Goal: Find specific page/section: Find specific page/section

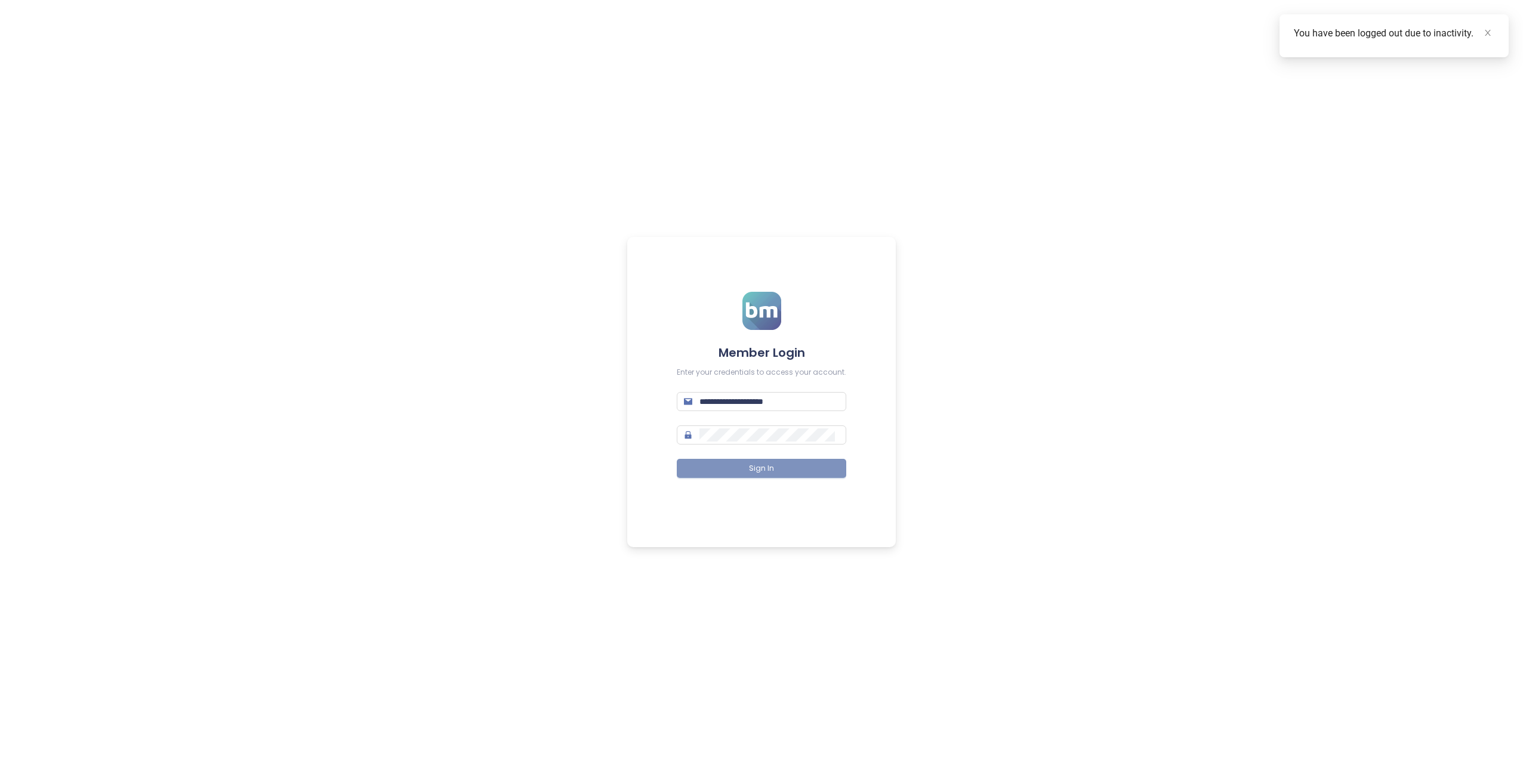
click at [741, 469] on button "Sign In" at bounding box center [761, 468] width 169 height 19
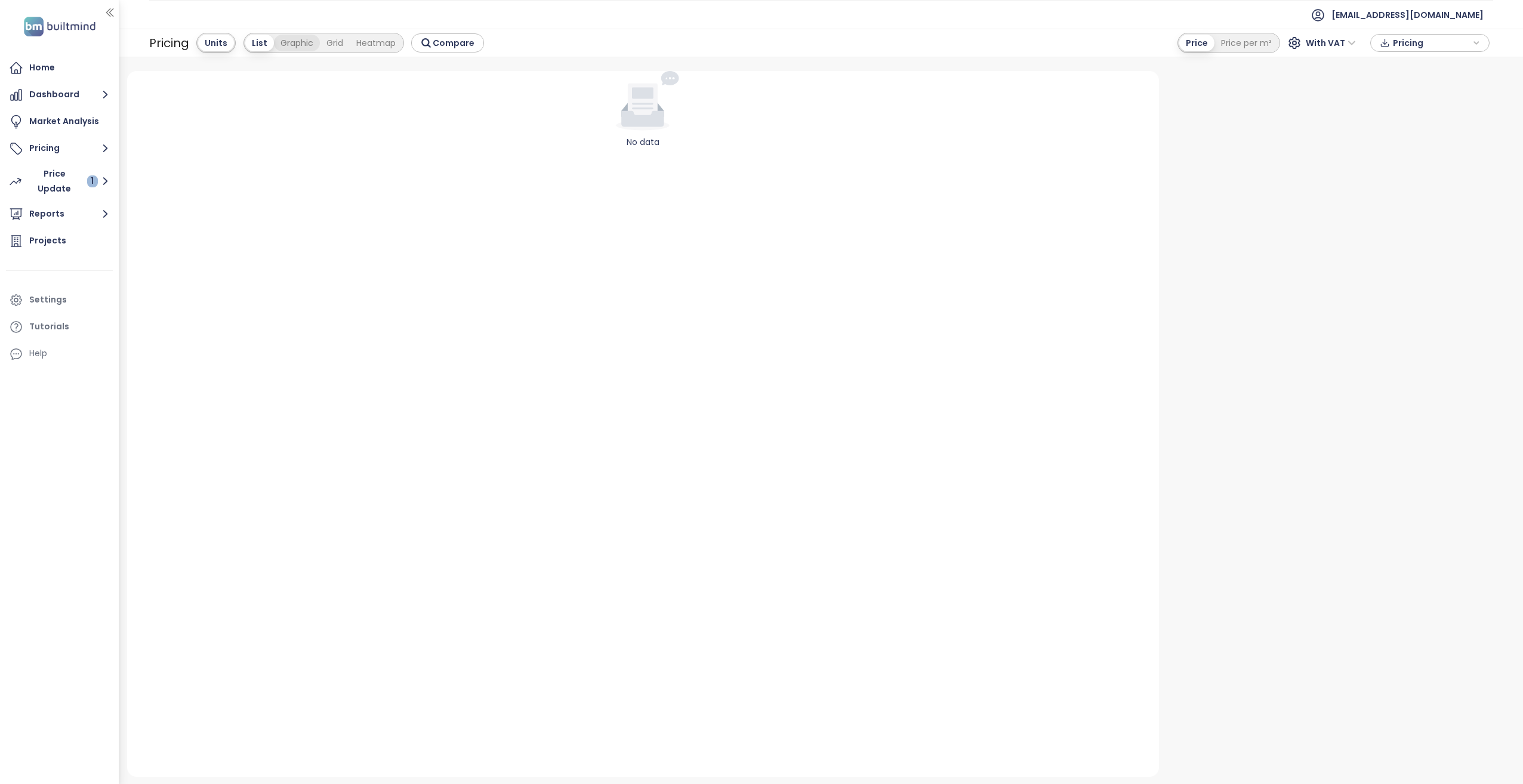
click at [281, 44] on div "Graphic" at bounding box center [297, 43] width 46 height 16
click at [285, 43] on div "Grid" at bounding box center [288, 43] width 29 height 16
click at [311, 46] on div "Heatmap" at bounding box center [329, 43] width 52 height 16
click at [288, 44] on div "Grid" at bounding box center [285, 43] width 29 height 16
click at [332, 46] on div "Heatmap" at bounding box center [329, 43] width 52 height 16
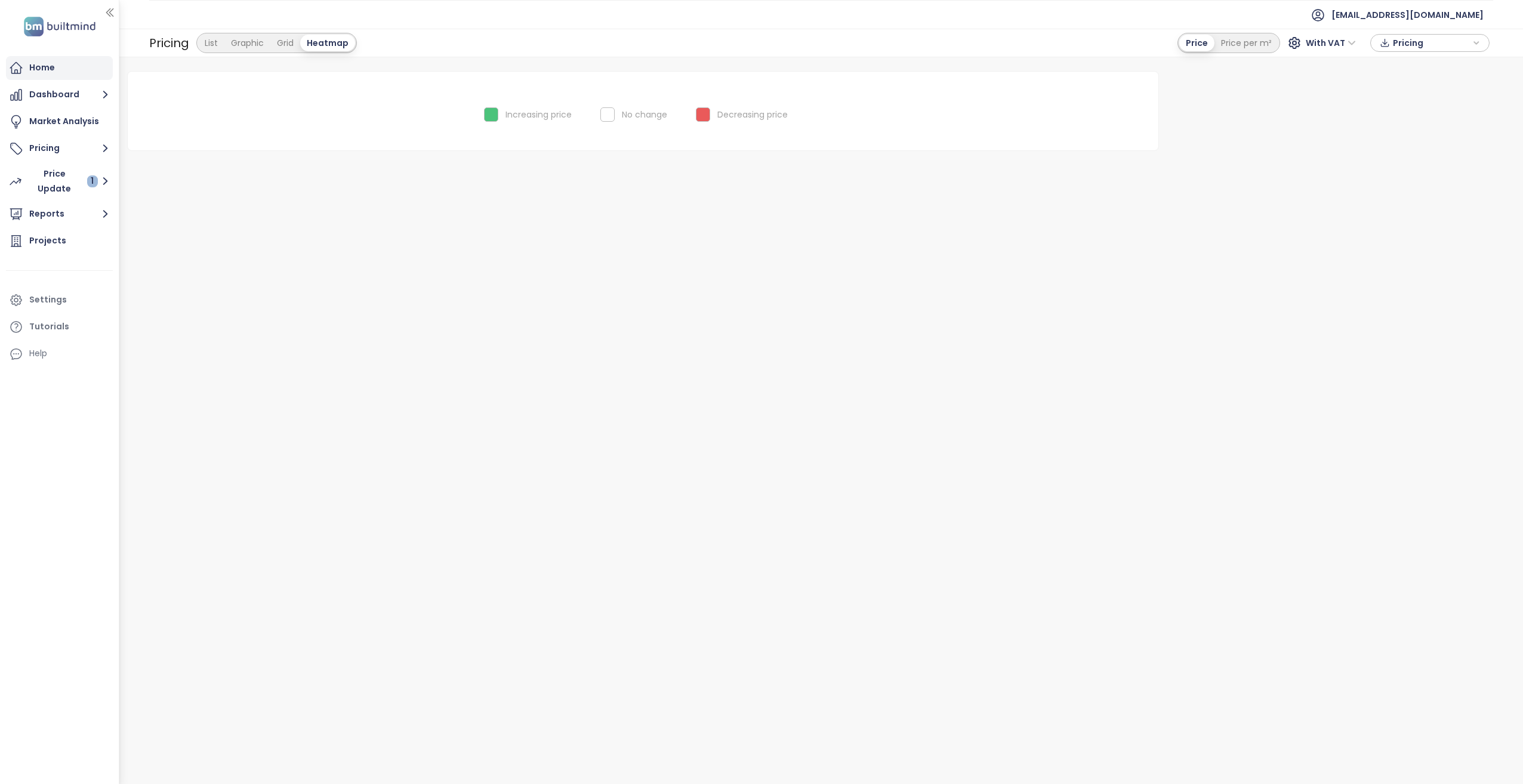
click at [73, 74] on div "Home" at bounding box center [59, 68] width 107 height 24
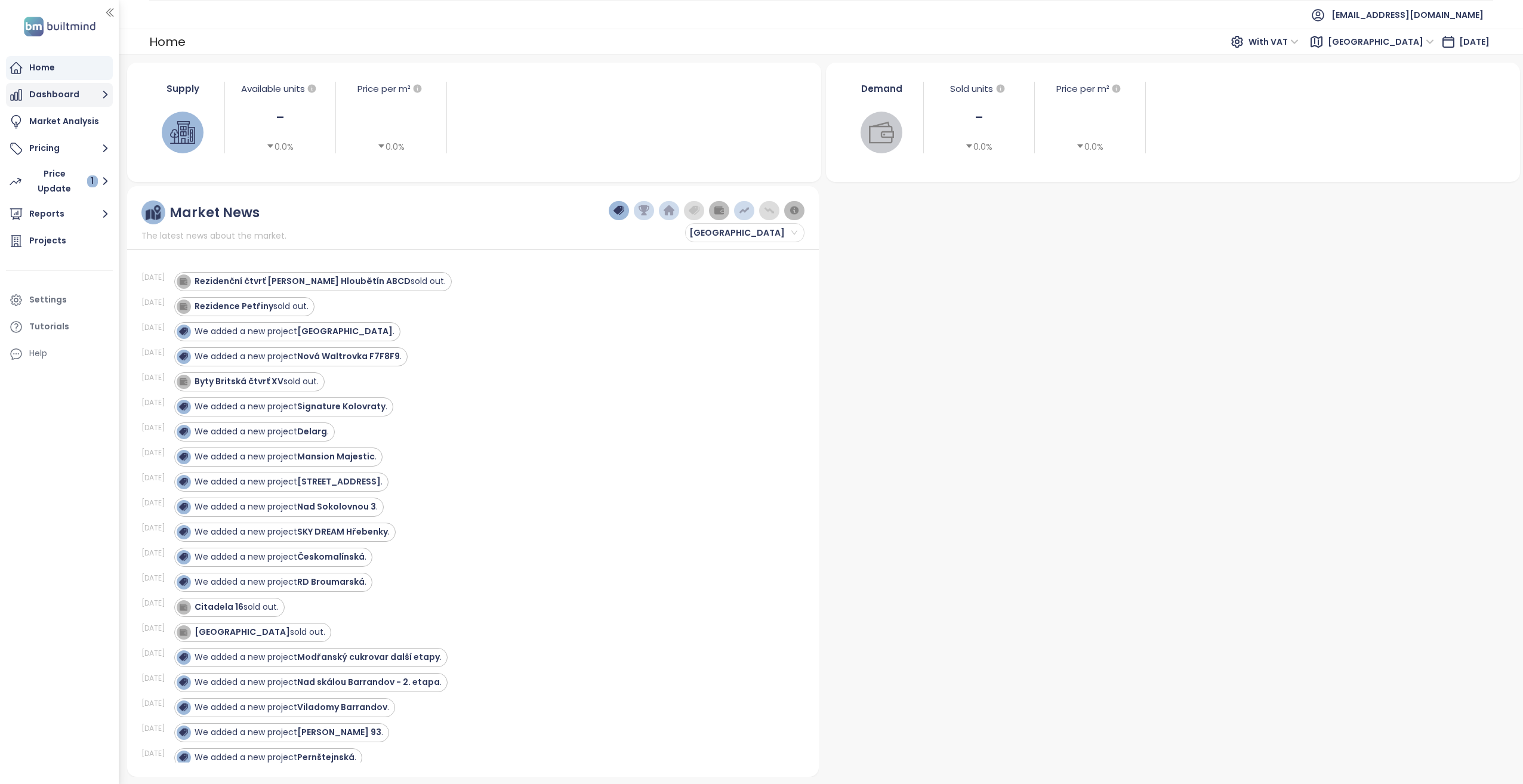
click at [79, 92] on button "Dashboard" at bounding box center [59, 94] width 107 height 24
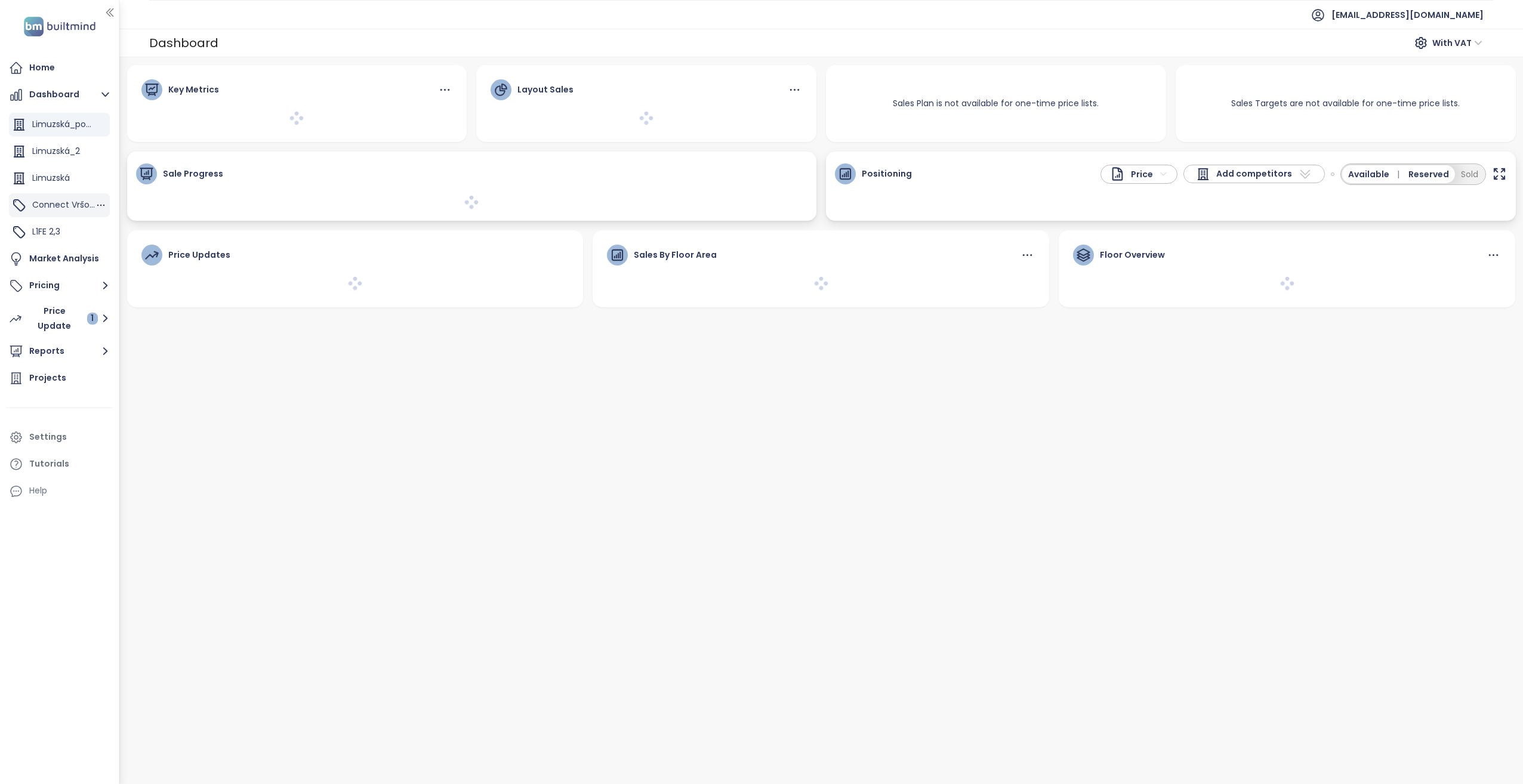
click at [63, 204] on span "Connect Vršovice 5,7,8,9" at bounding box center [83, 204] width 103 height 12
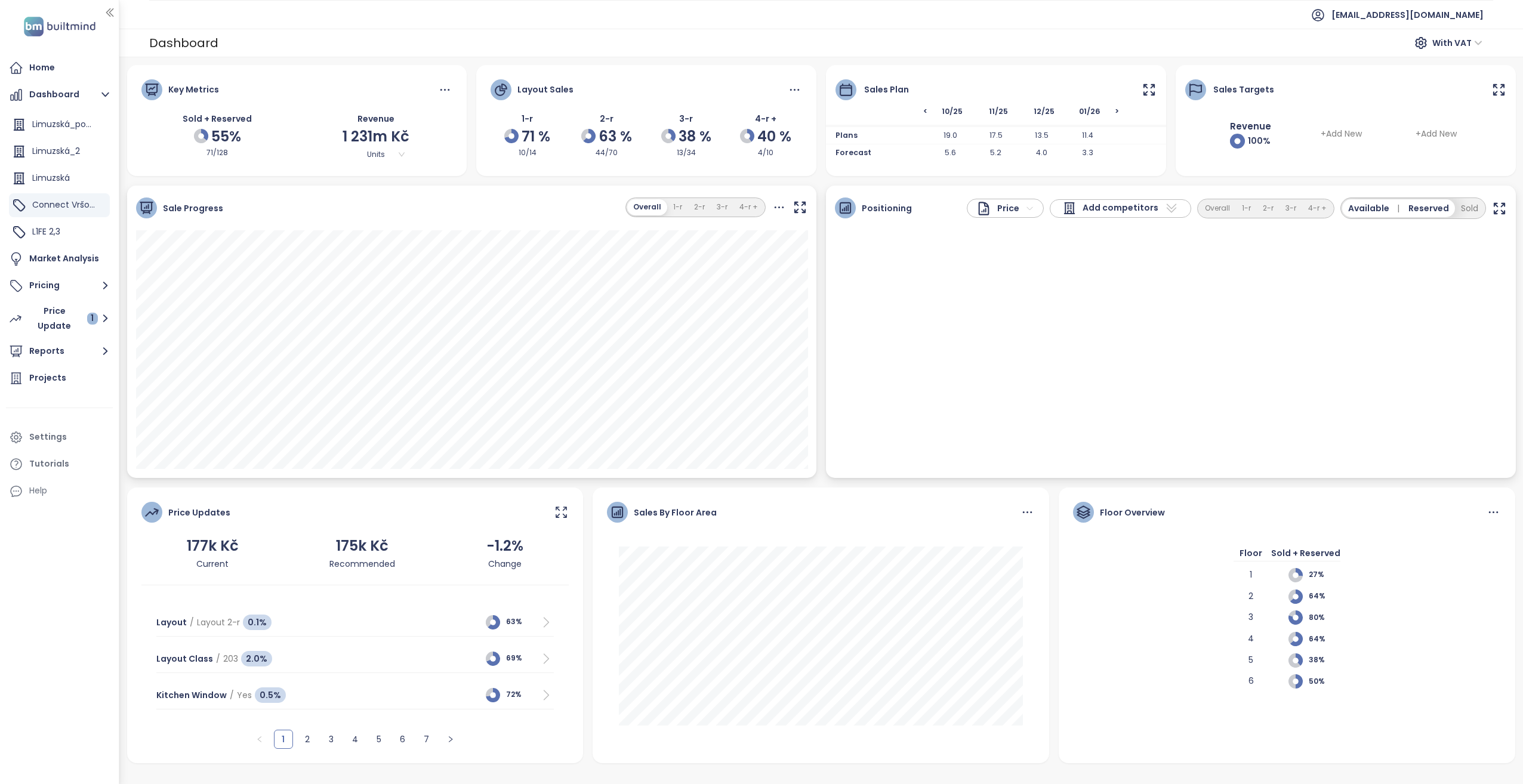
click at [924, 110] on span "<" at bounding box center [881, 114] width 92 height 16
click at [1148, 92] on icon at bounding box center [1149, 90] width 15 height 15
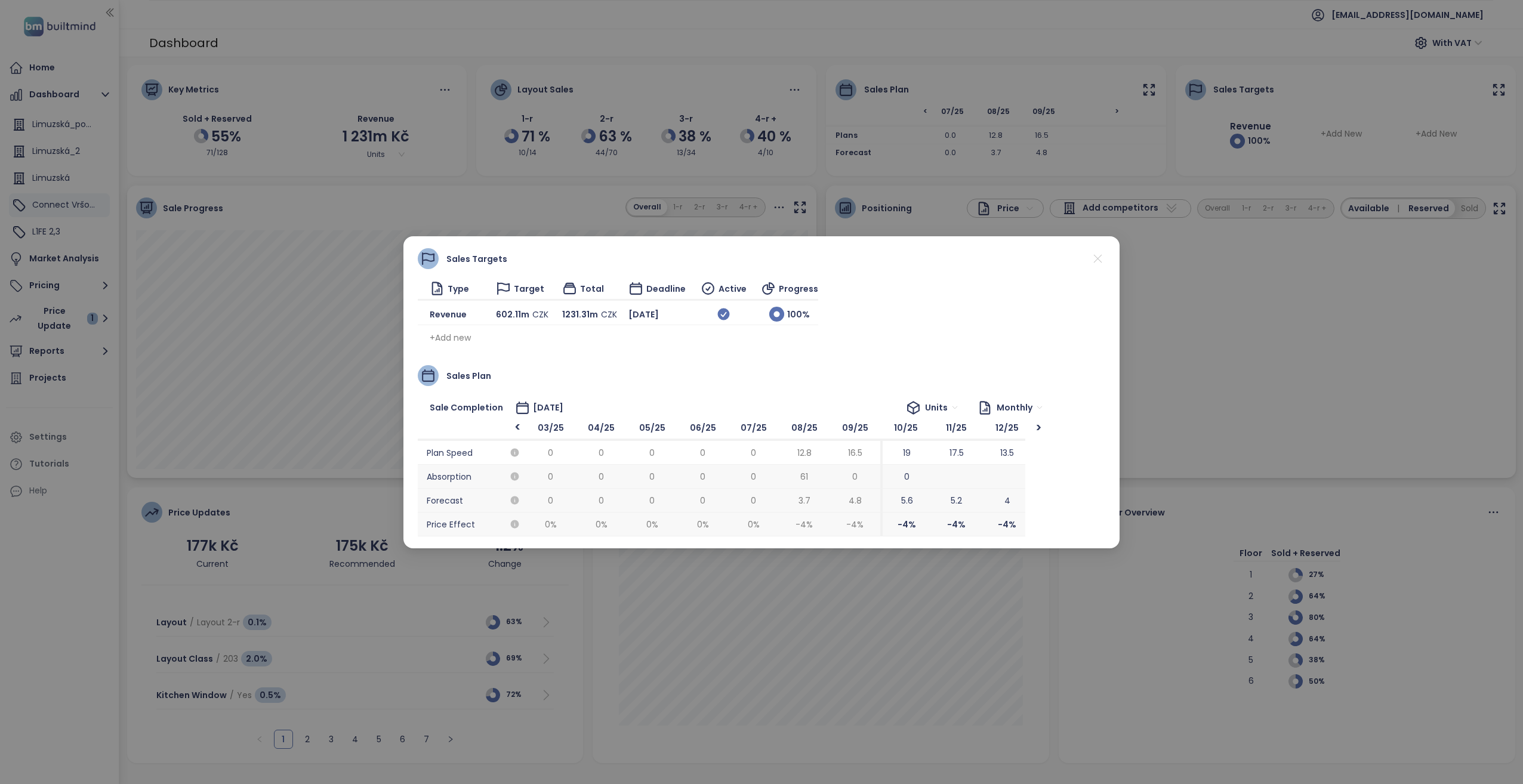
scroll to position [0, 203]
click at [1103, 256] on icon at bounding box center [1098, 258] width 15 height 15
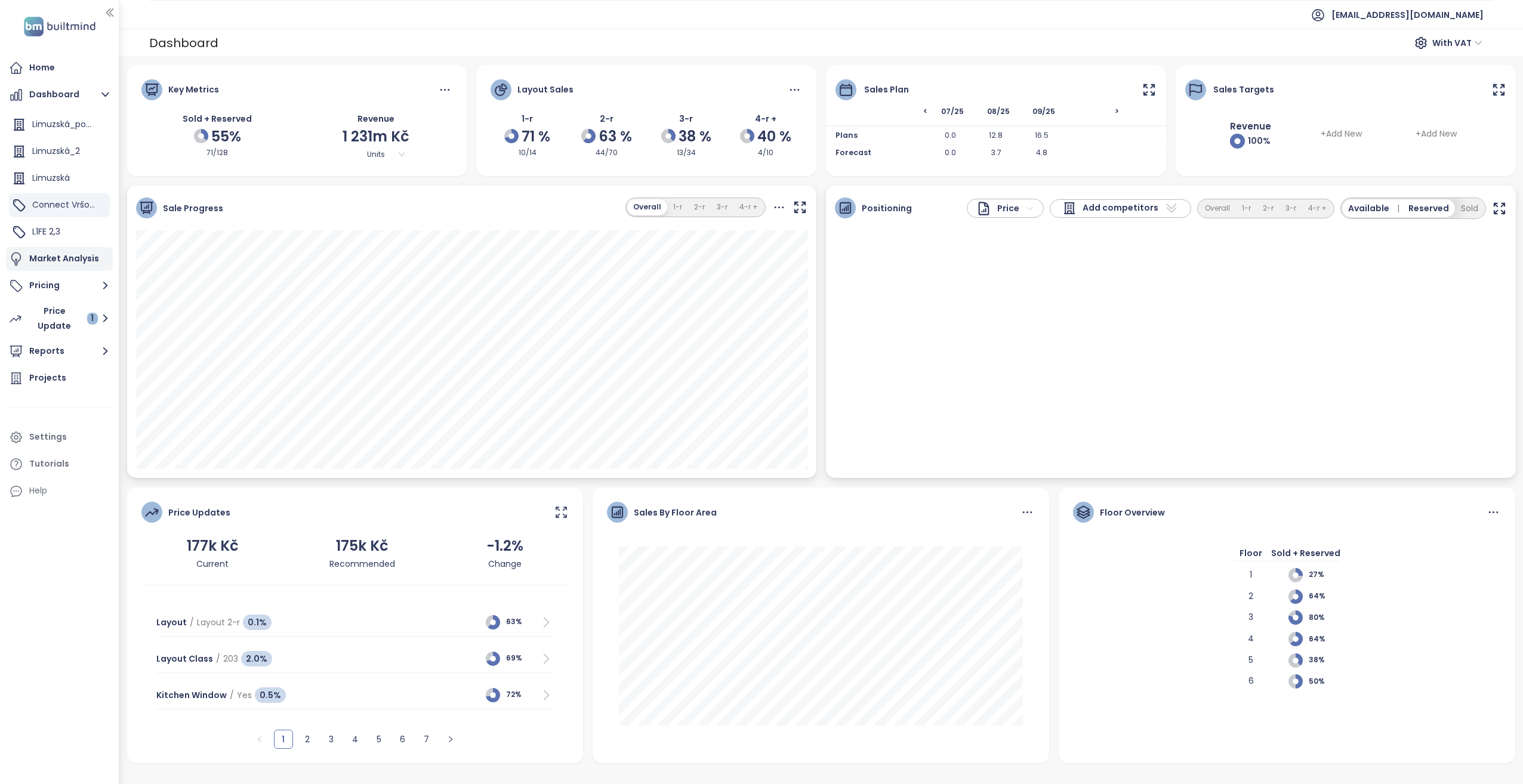
click at [56, 254] on div "Market Analysis" at bounding box center [64, 258] width 70 height 15
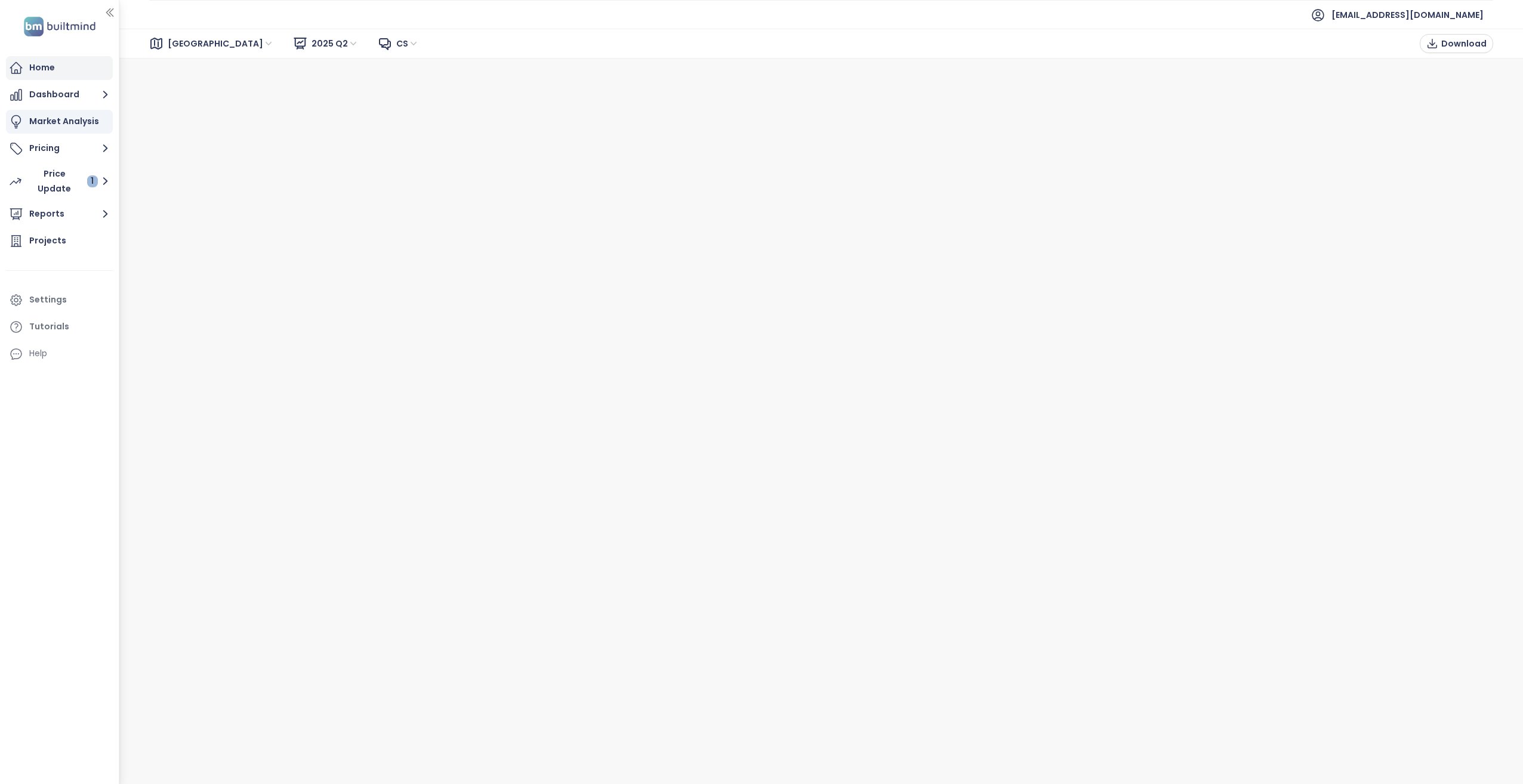
click at [67, 73] on div "Home" at bounding box center [59, 68] width 107 height 24
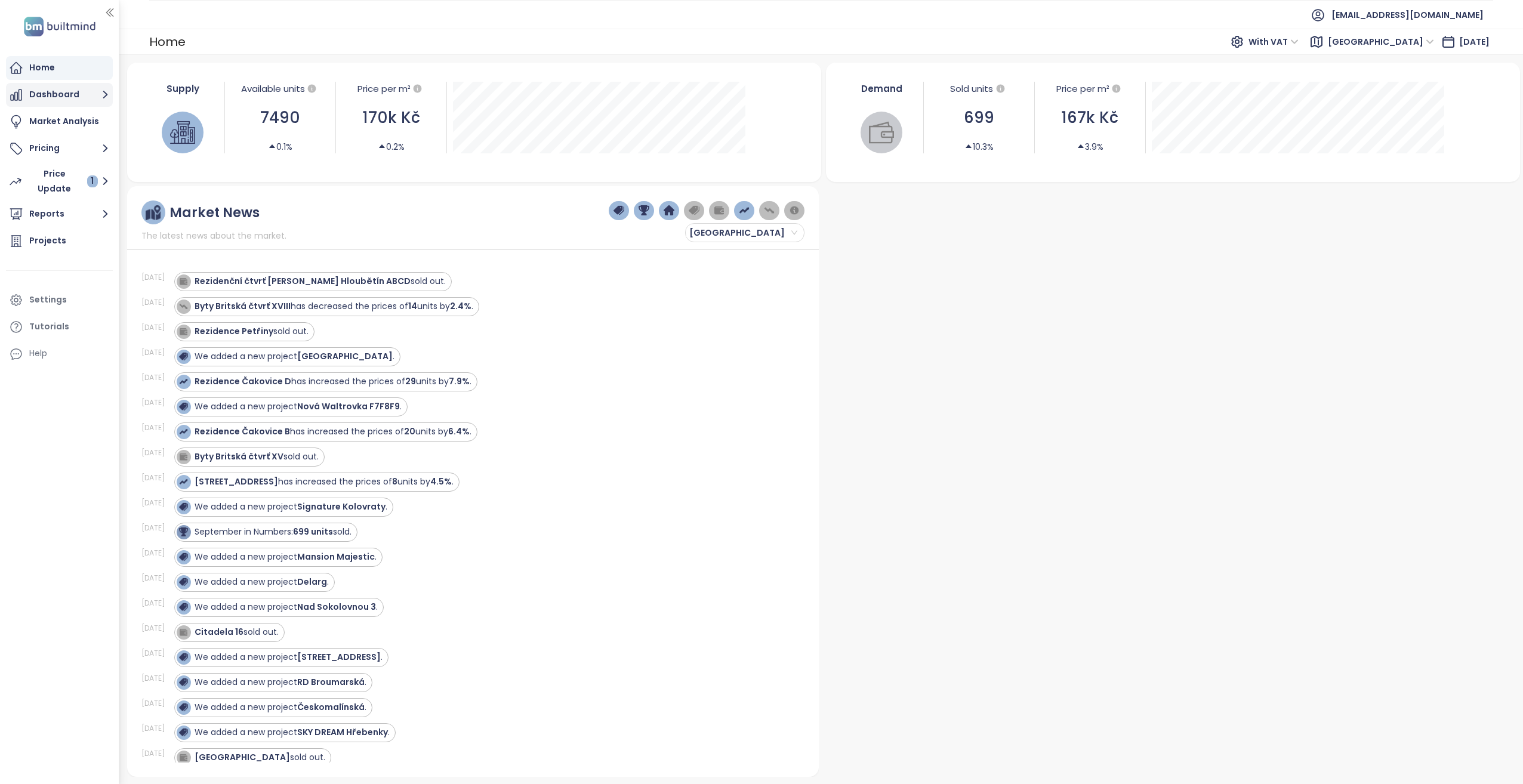
click at [65, 92] on button "Dashboard" at bounding box center [59, 94] width 107 height 24
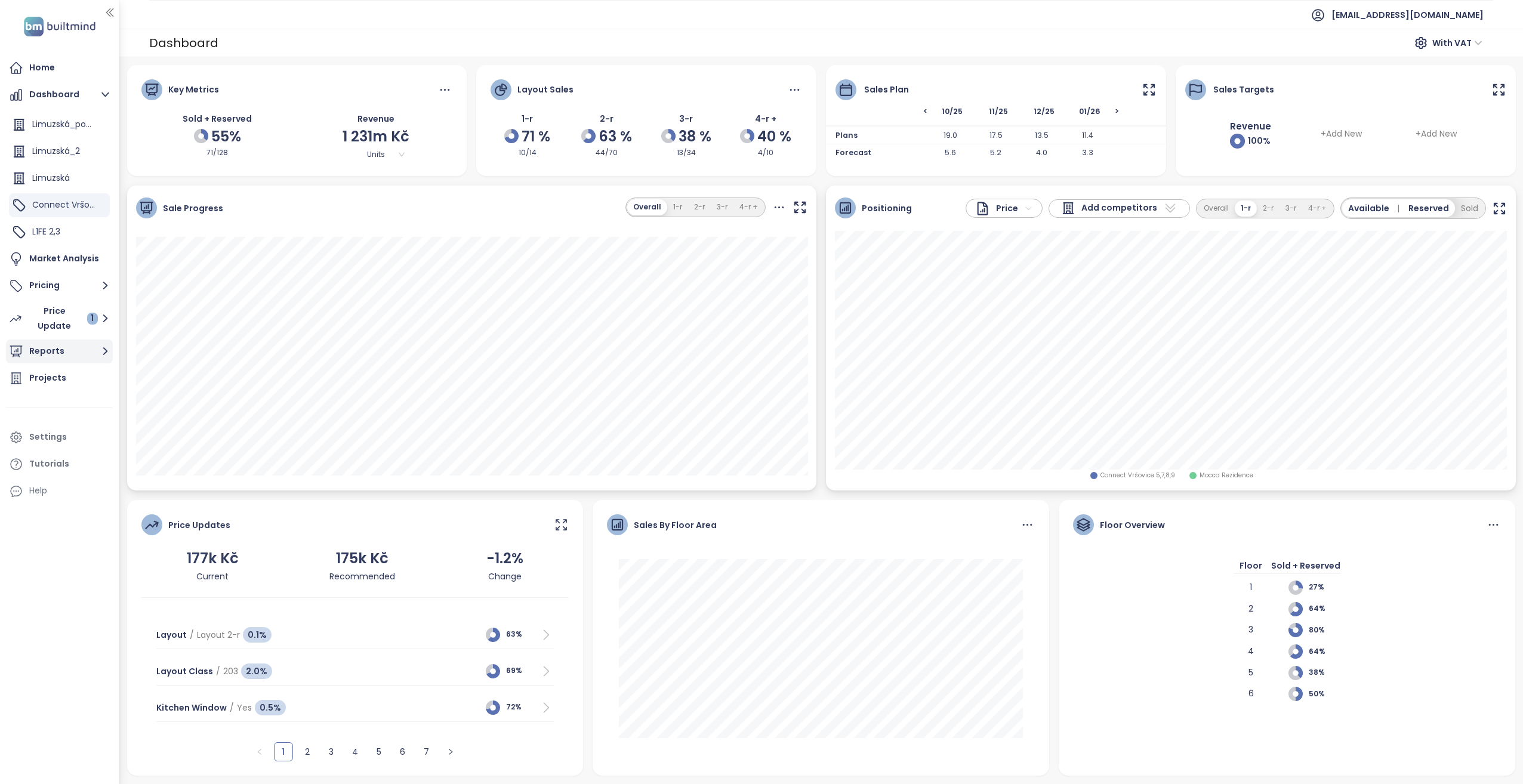
click at [62, 347] on button "Reports" at bounding box center [59, 351] width 107 height 24
click at [65, 183] on div "Price Update 1" at bounding box center [62, 181] width 70 height 29
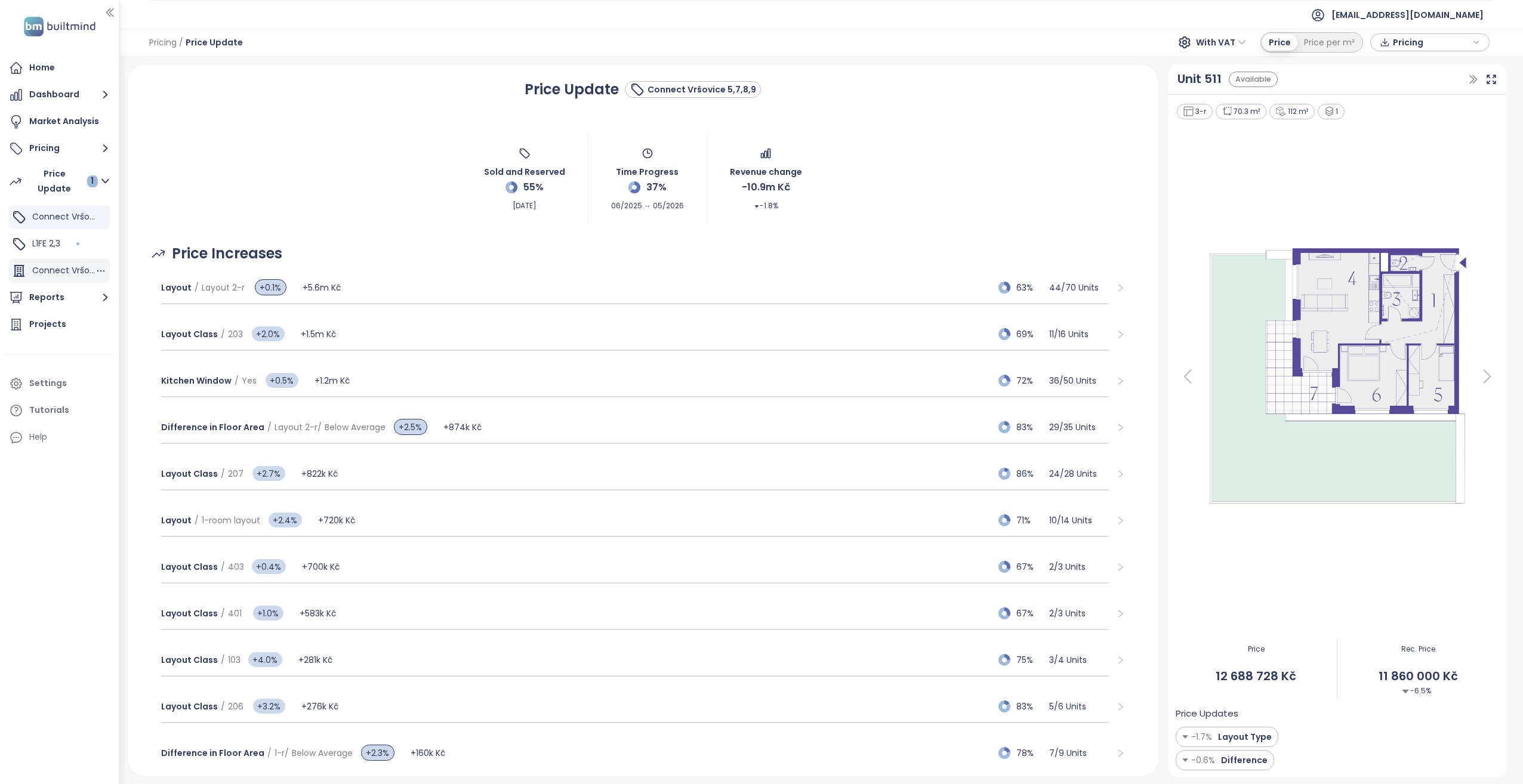
click at [59, 268] on span "Connect Vršovice 1,2,3,4,6" at bounding box center [85, 270] width 107 height 12
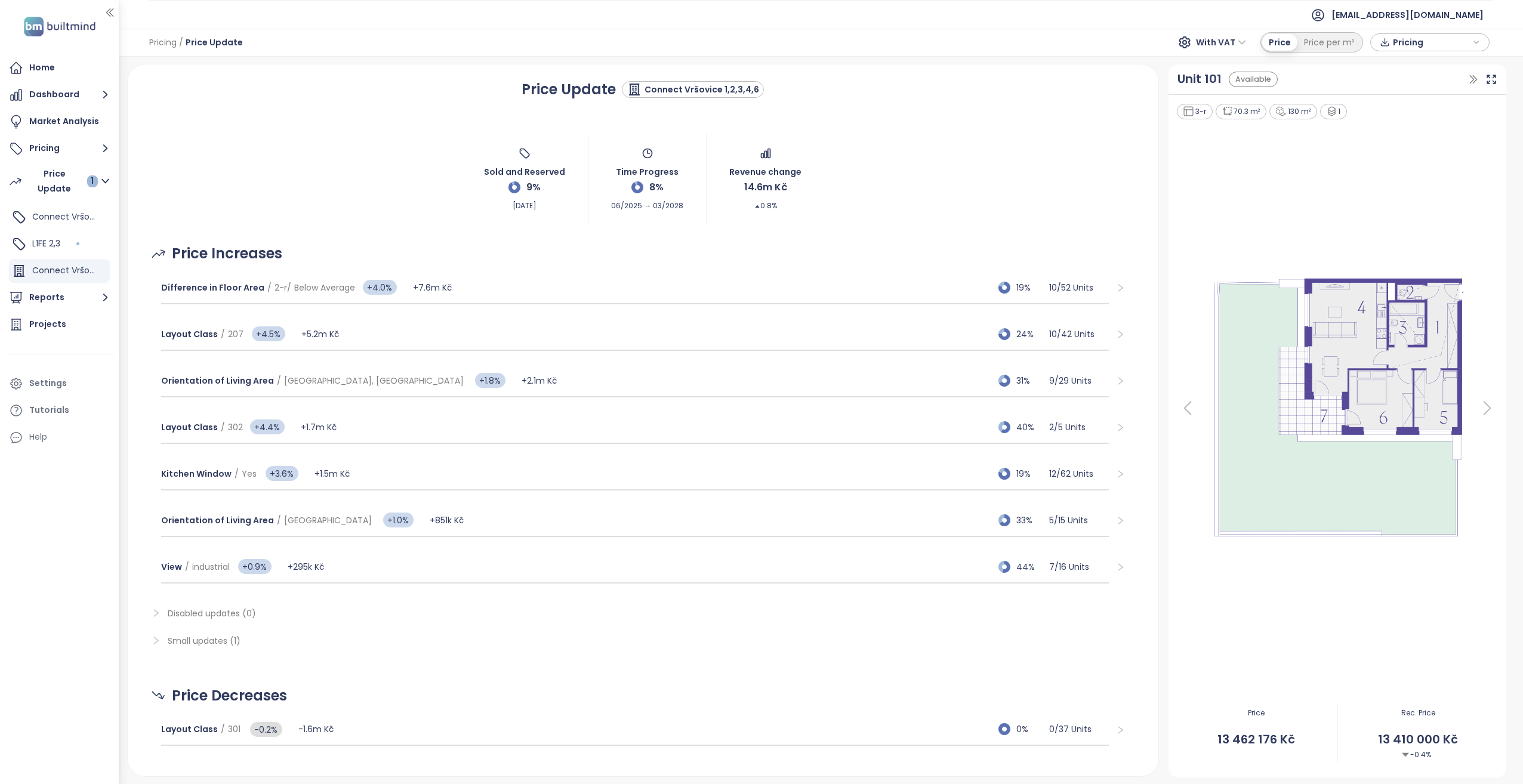
click at [1391, 342] on img at bounding box center [1337, 408] width 279 height 268
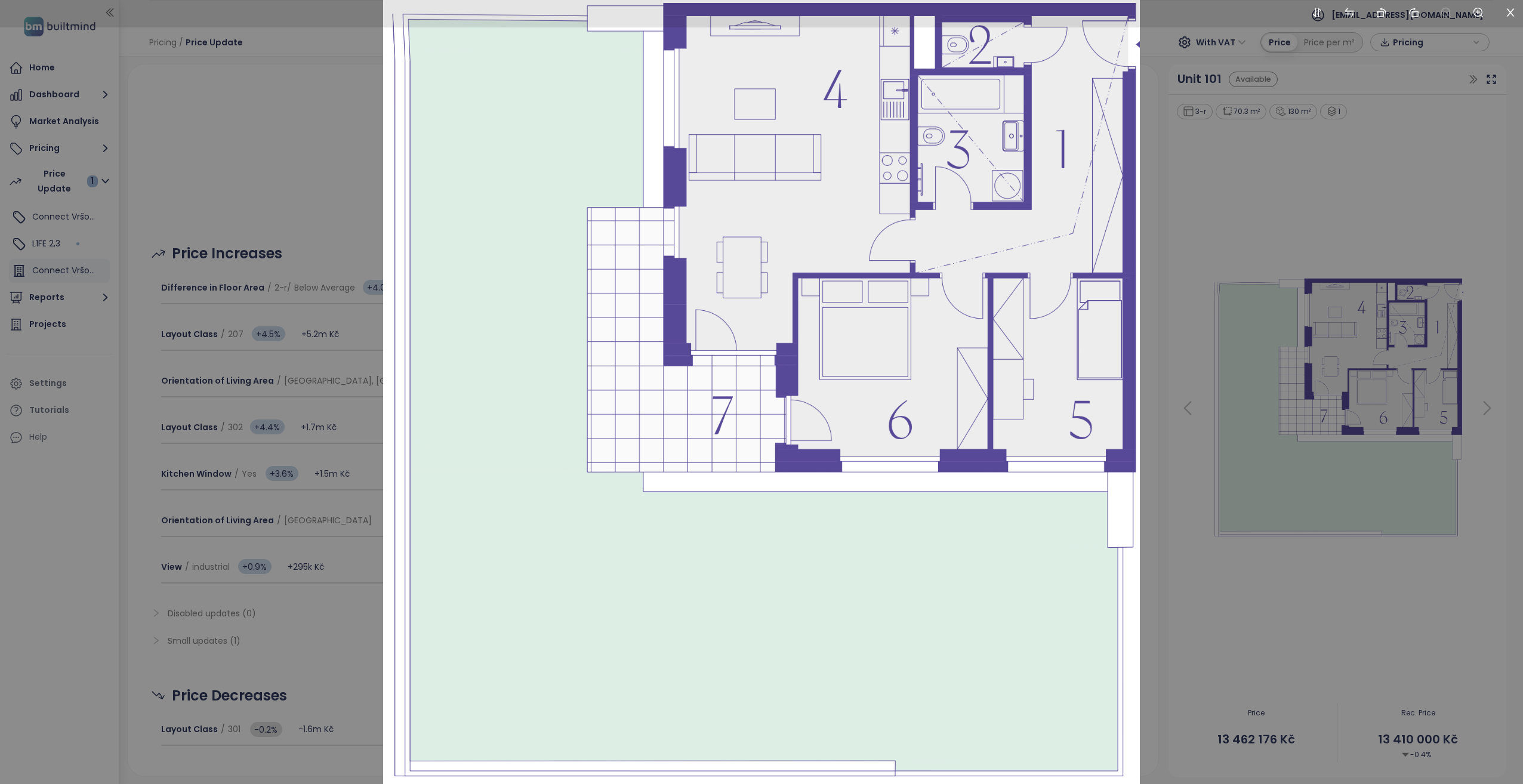
click at [1347, 148] on div at bounding box center [762, 392] width 1523 height 784
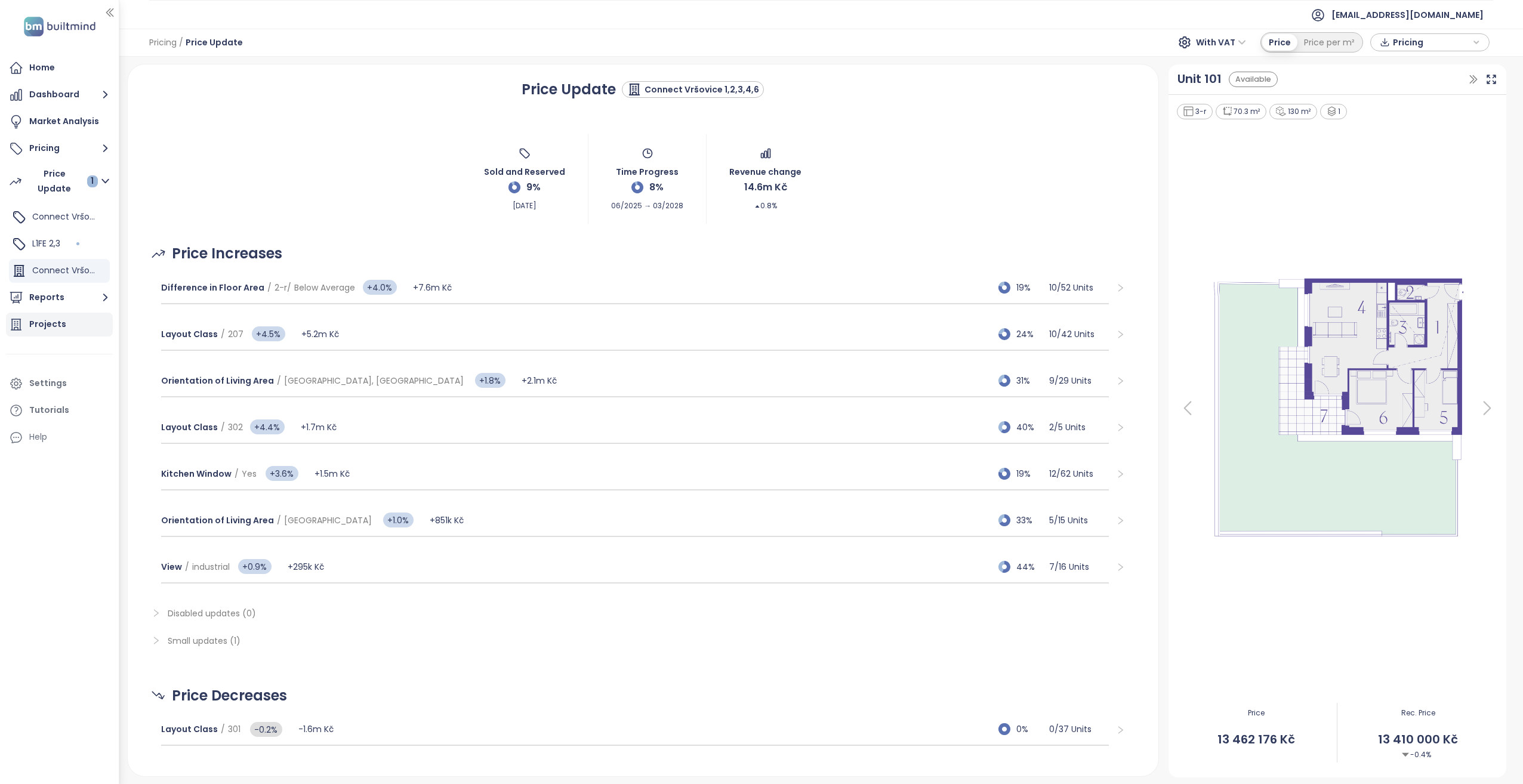
click at [40, 325] on div "Projects" at bounding box center [47, 324] width 37 height 15
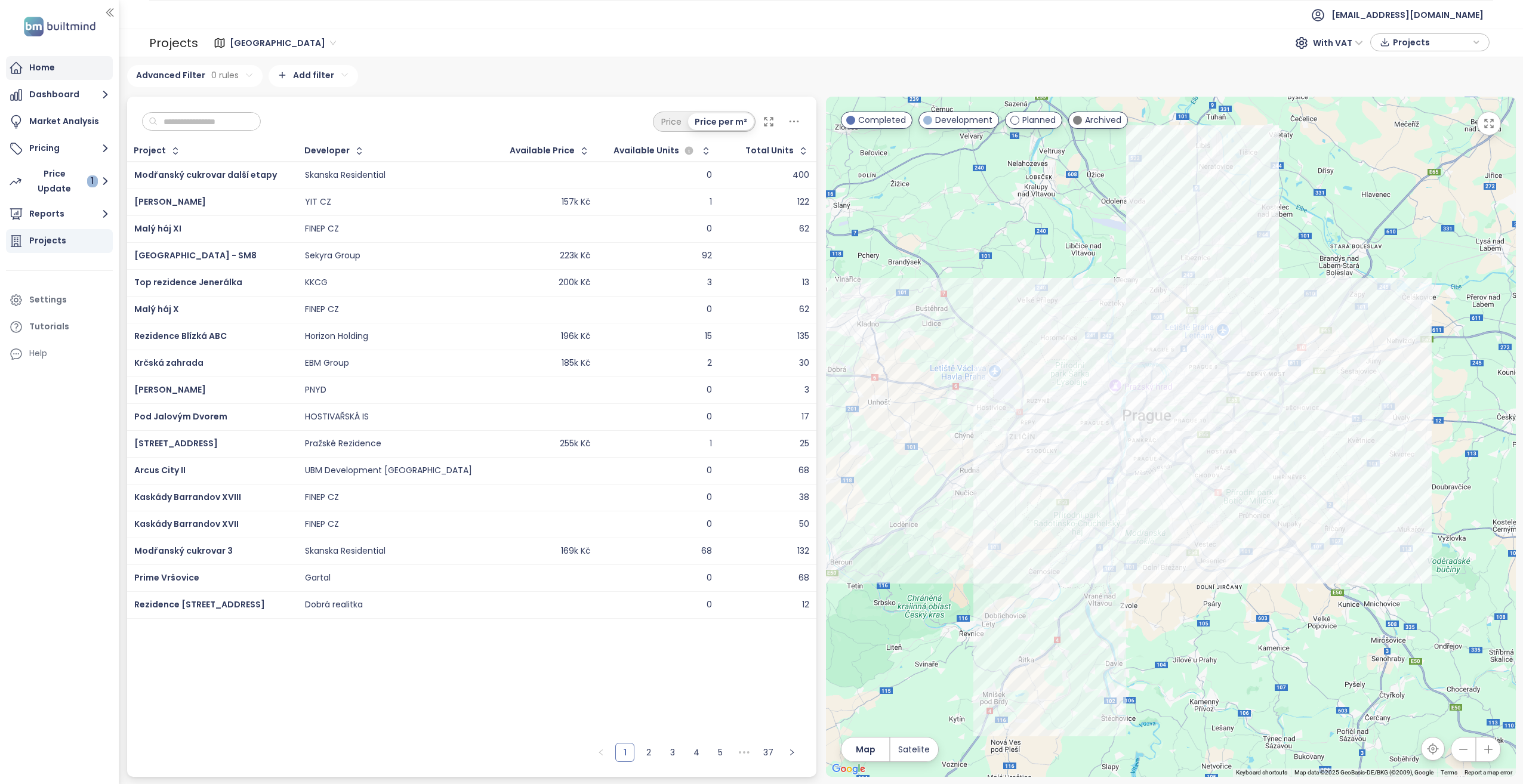
click at [42, 76] on div "Home" at bounding box center [59, 68] width 107 height 24
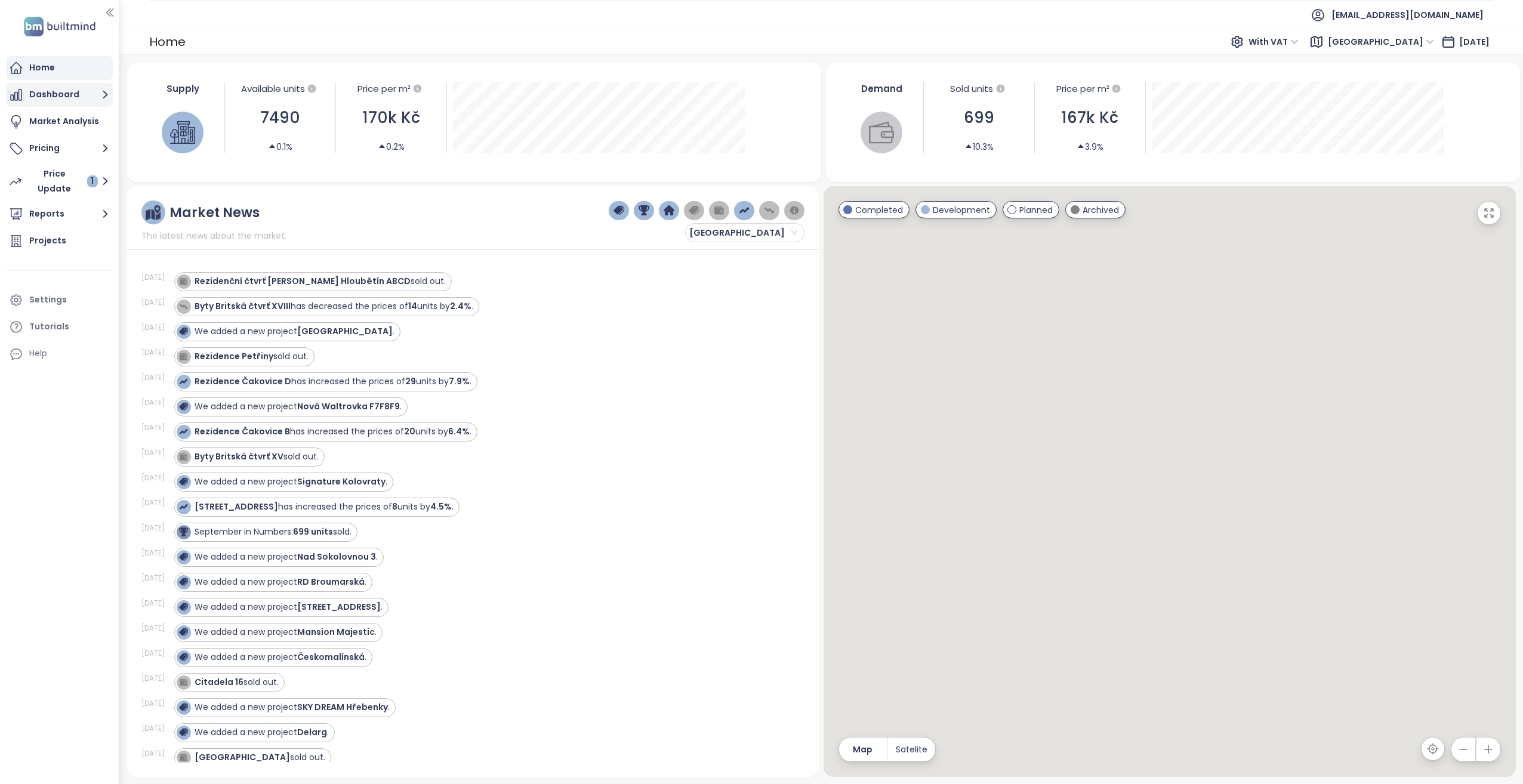
click at [67, 89] on button "Dashboard" at bounding box center [59, 94] width 107 height 24
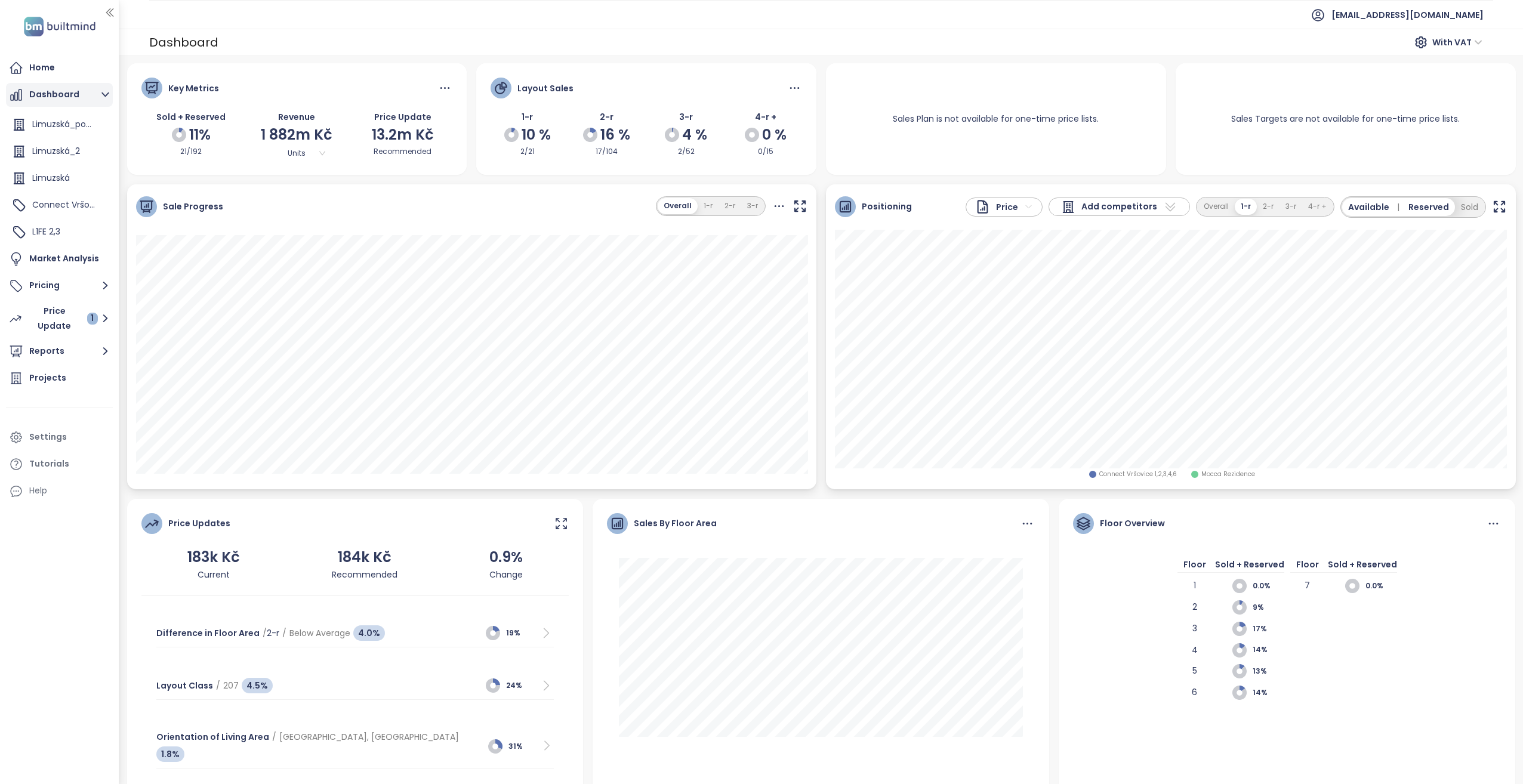
click at [100, 96] on icon "button" at bounding box center [106, 95] width 15 height 15
click at [70, 144] on button "Pricing" at bounding box center [59, 148] width 107 height 24
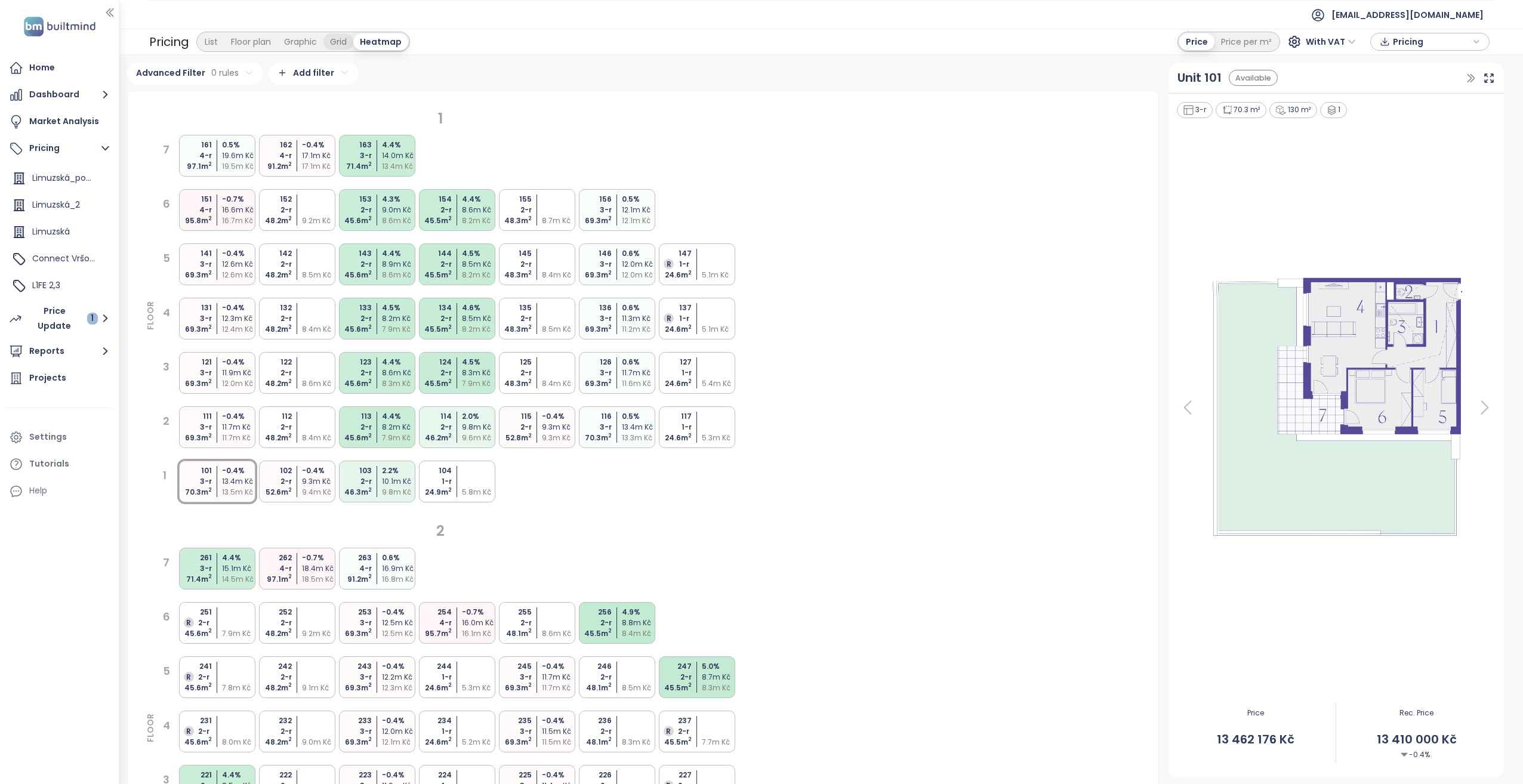
click at [341, 45] on div "Grid" at bounding box center [338, 42] width 29 height 16
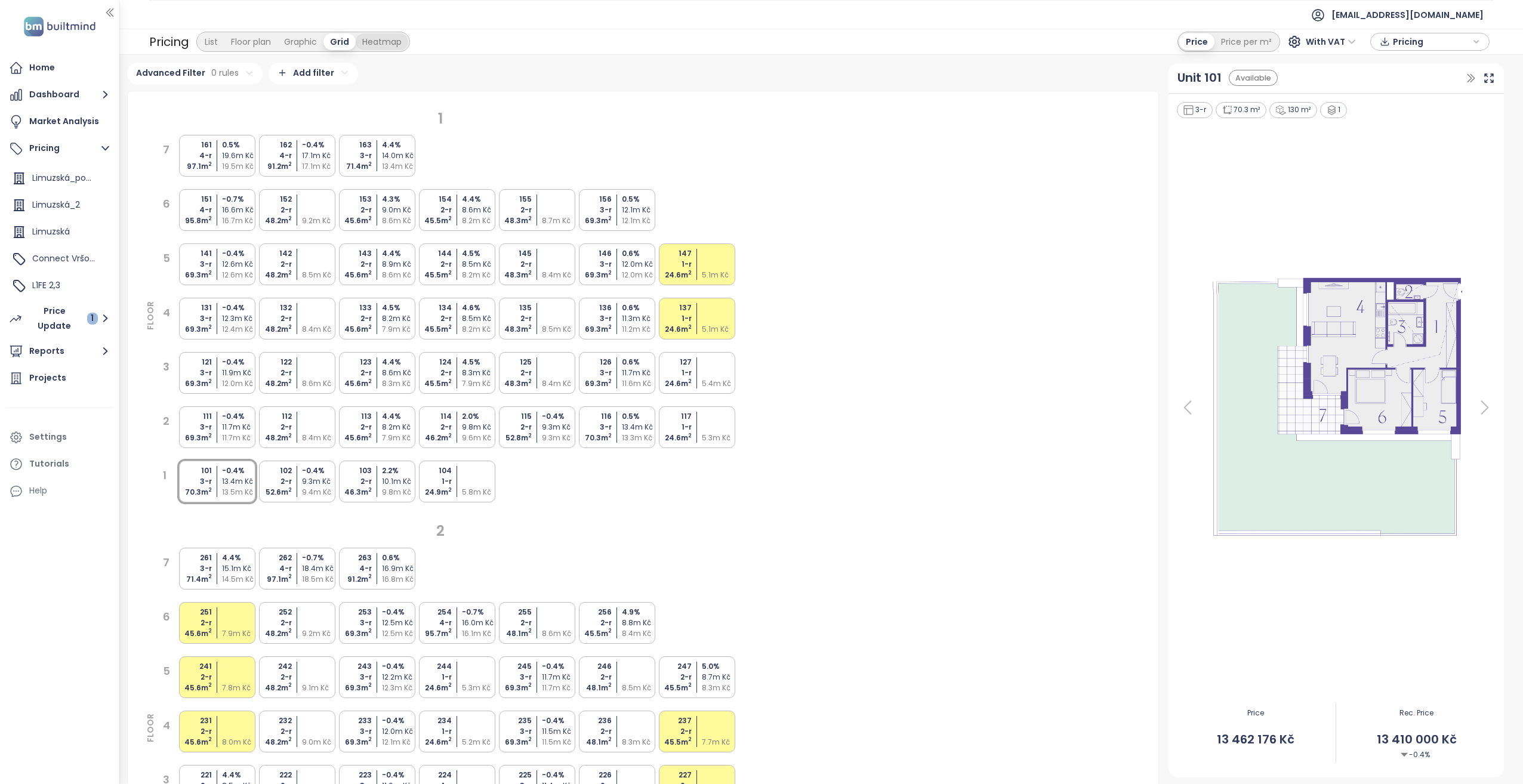
click at [393, 40] on div "Heatmap" at bounding box center [382, 42] width 52 height 16
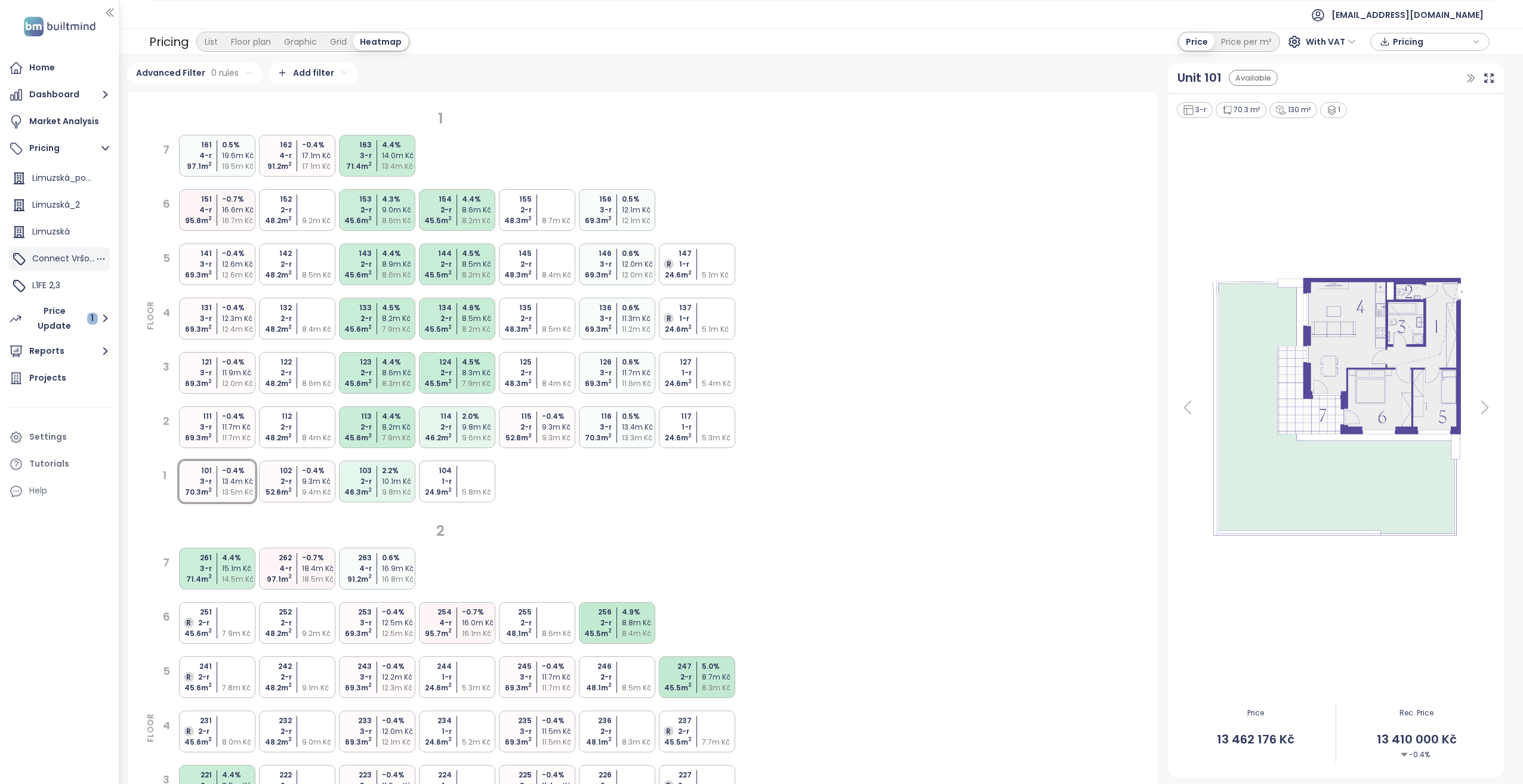
click at [74, 255] on span "Connect Vršovice 5,7,8,9" at bounding box center [83, 258] width 103 height 12
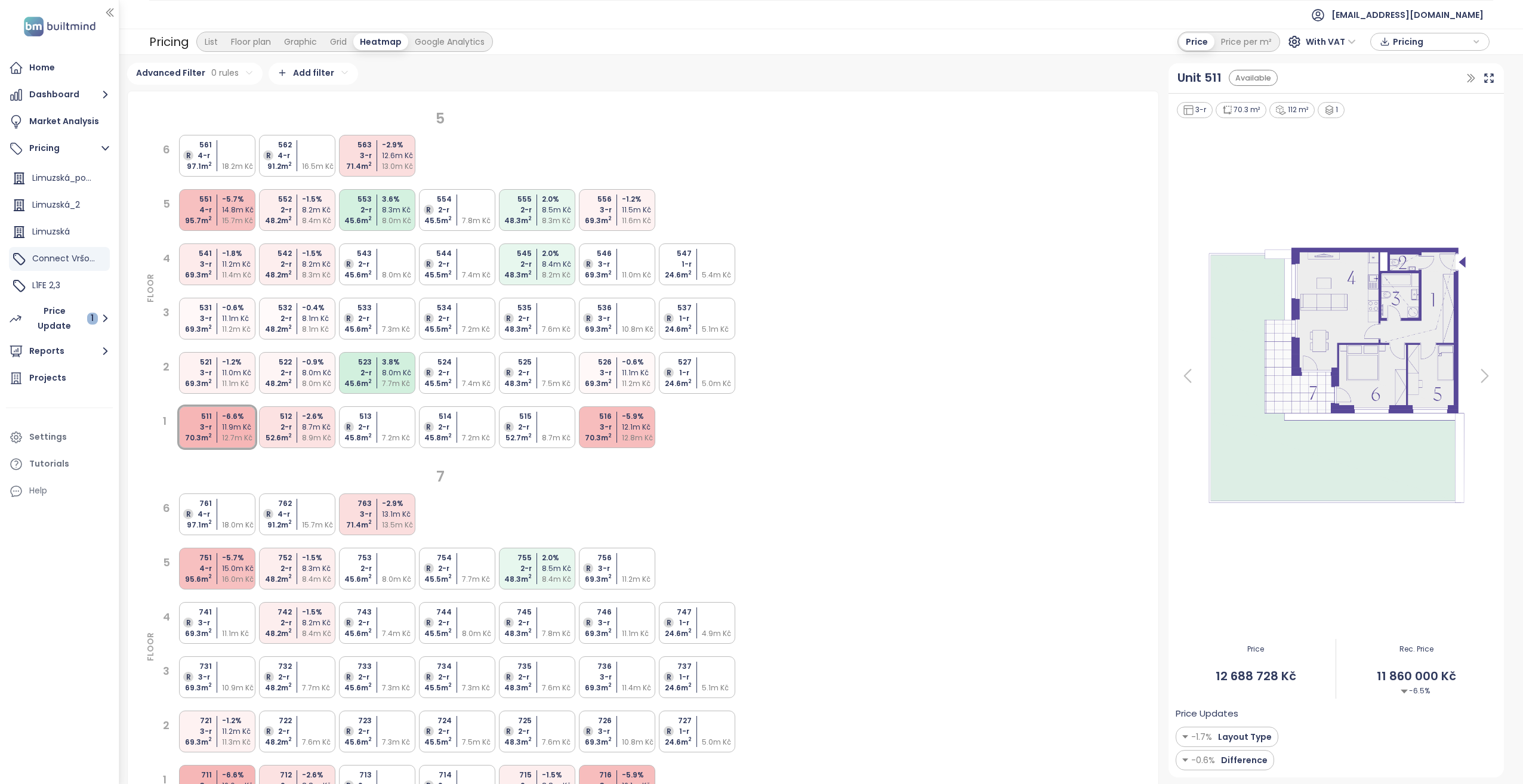
click at [376, 212] on div "553 2-r 45.6 m 2 3.6 % 8.3m Kč 8.0m Kč" at bounding box center [376, 209] width 76 height 42
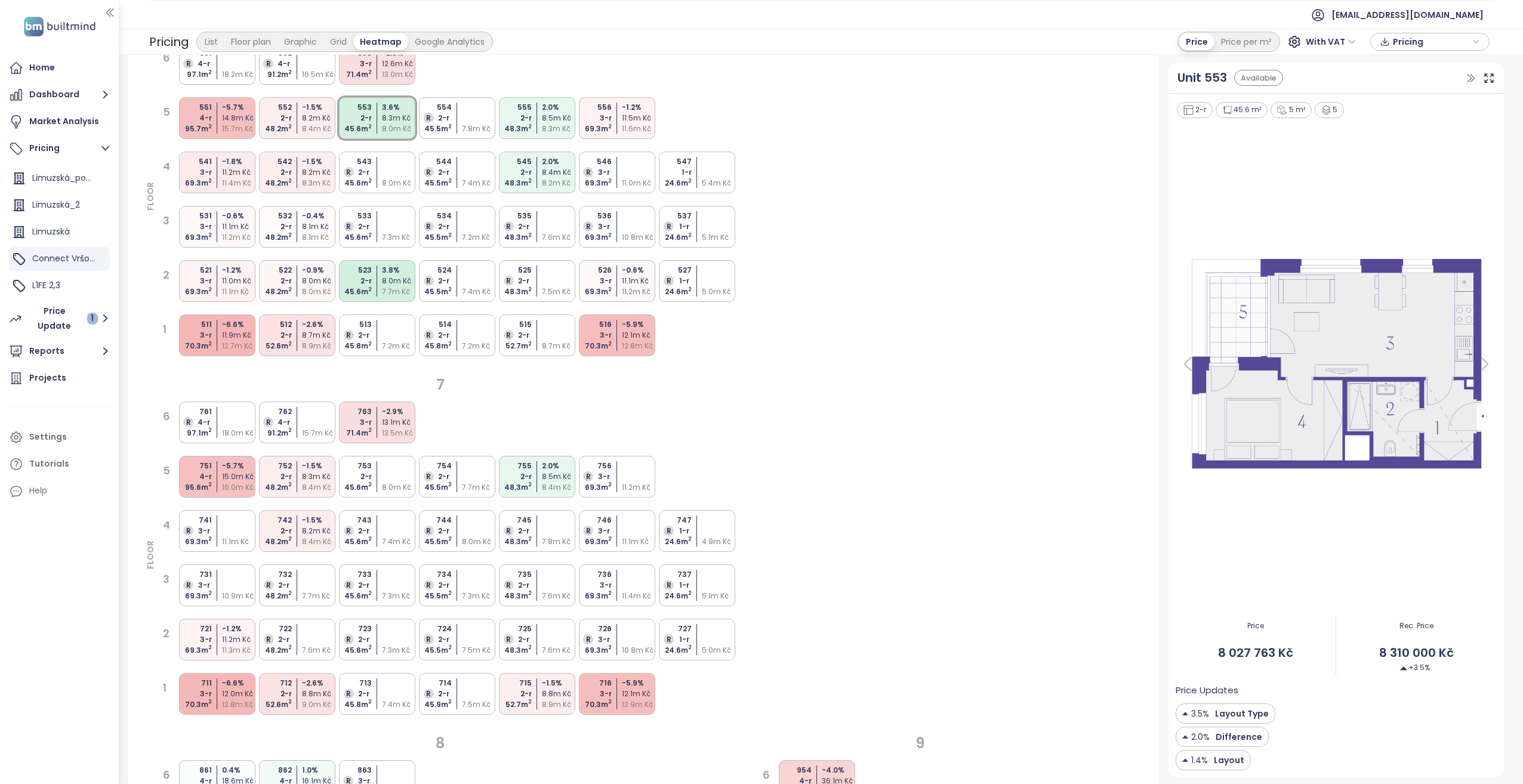
scroll to position [298, 0]
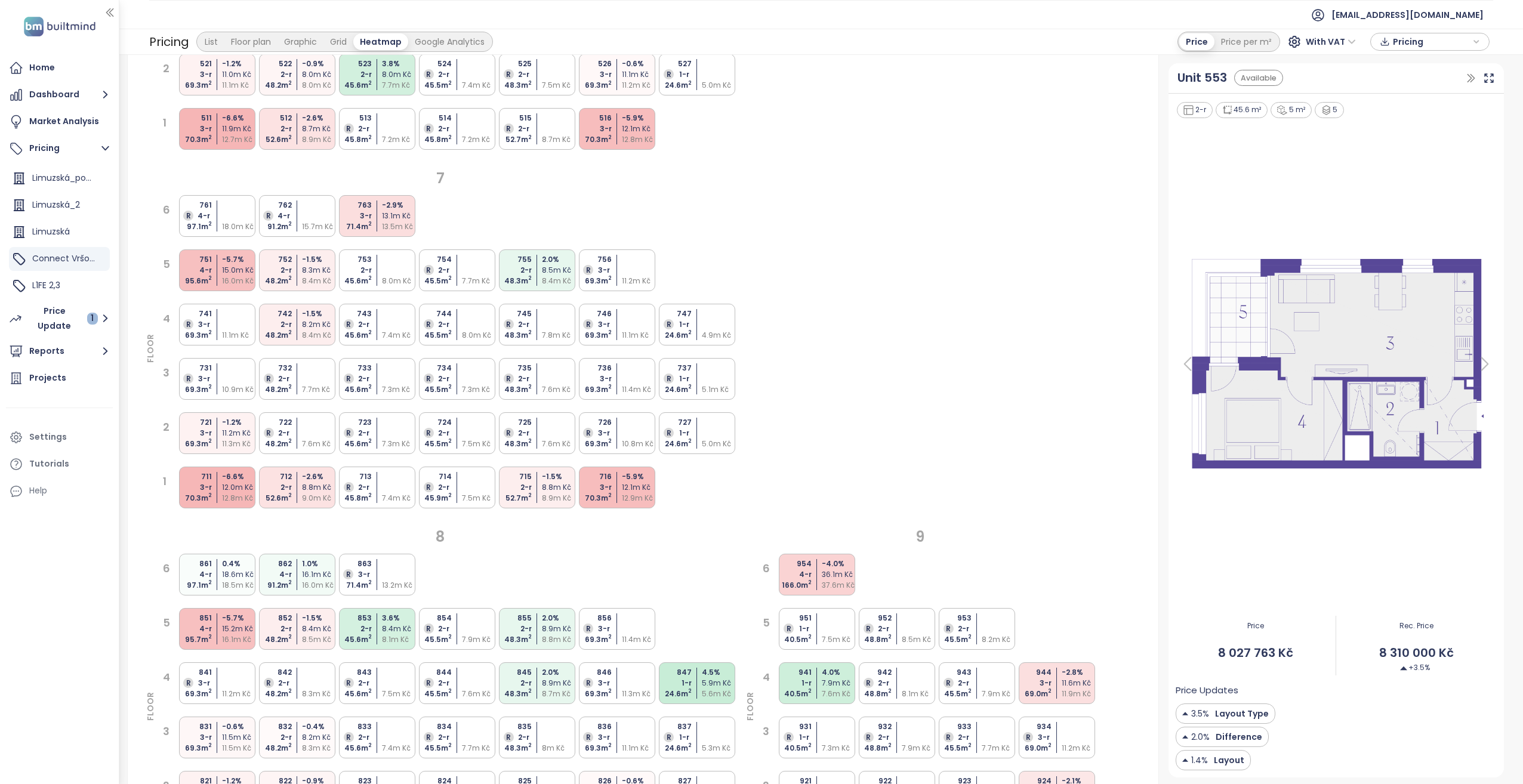
click at [538, 277] on div "755 2-r 48.3 m 2 2.0 % 8.5m Kč 8.4m Kč" at bounding box center [537, 270] width 76 height 42
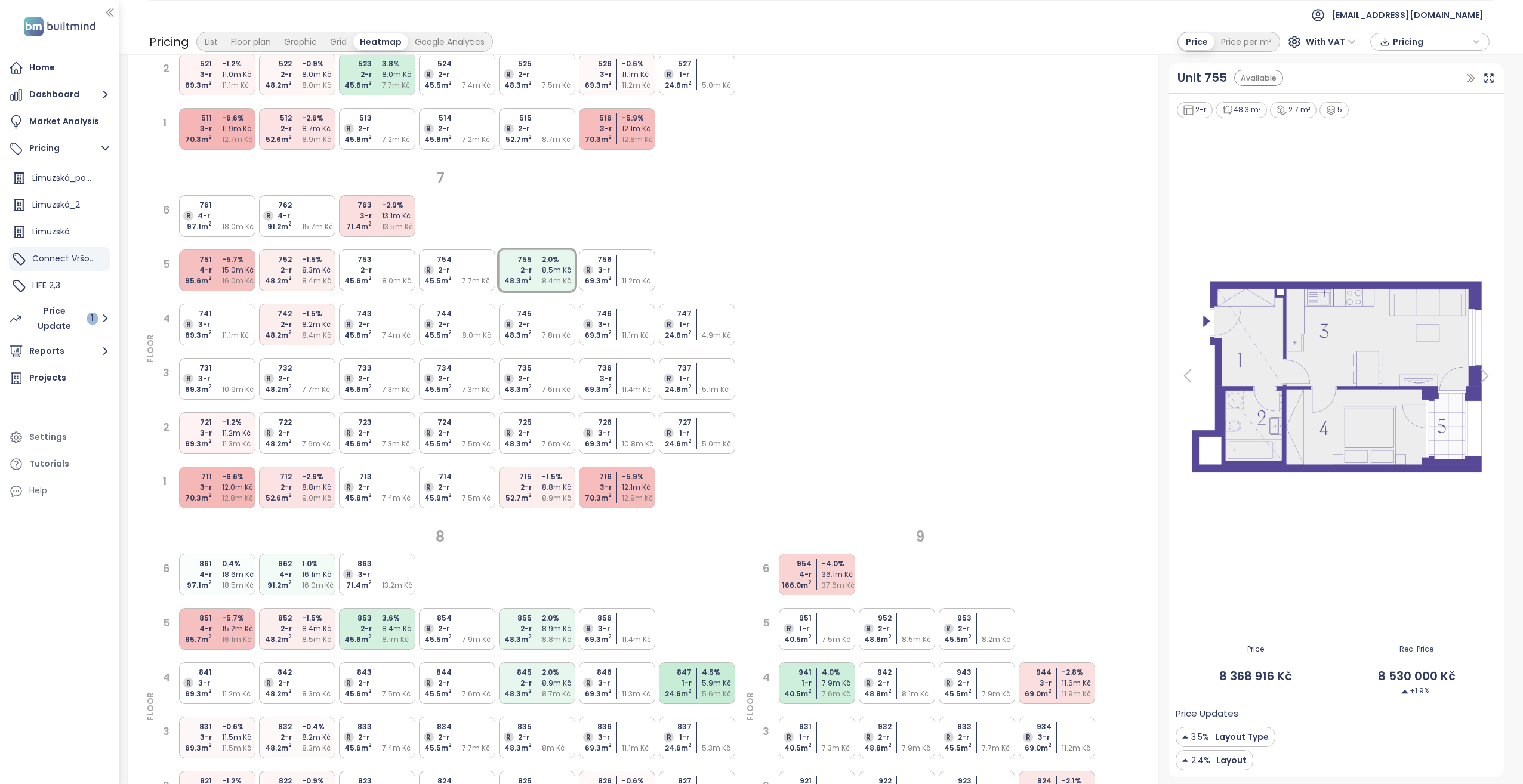
click at [218, 136] on div "511 3-r 70.3 m 2 -6.6 % 11.9m Kč 12.7m Kč" at bounding box center [217, 128] width 76 height 42
